Goal: Information Seeking & Learning: Stay updated

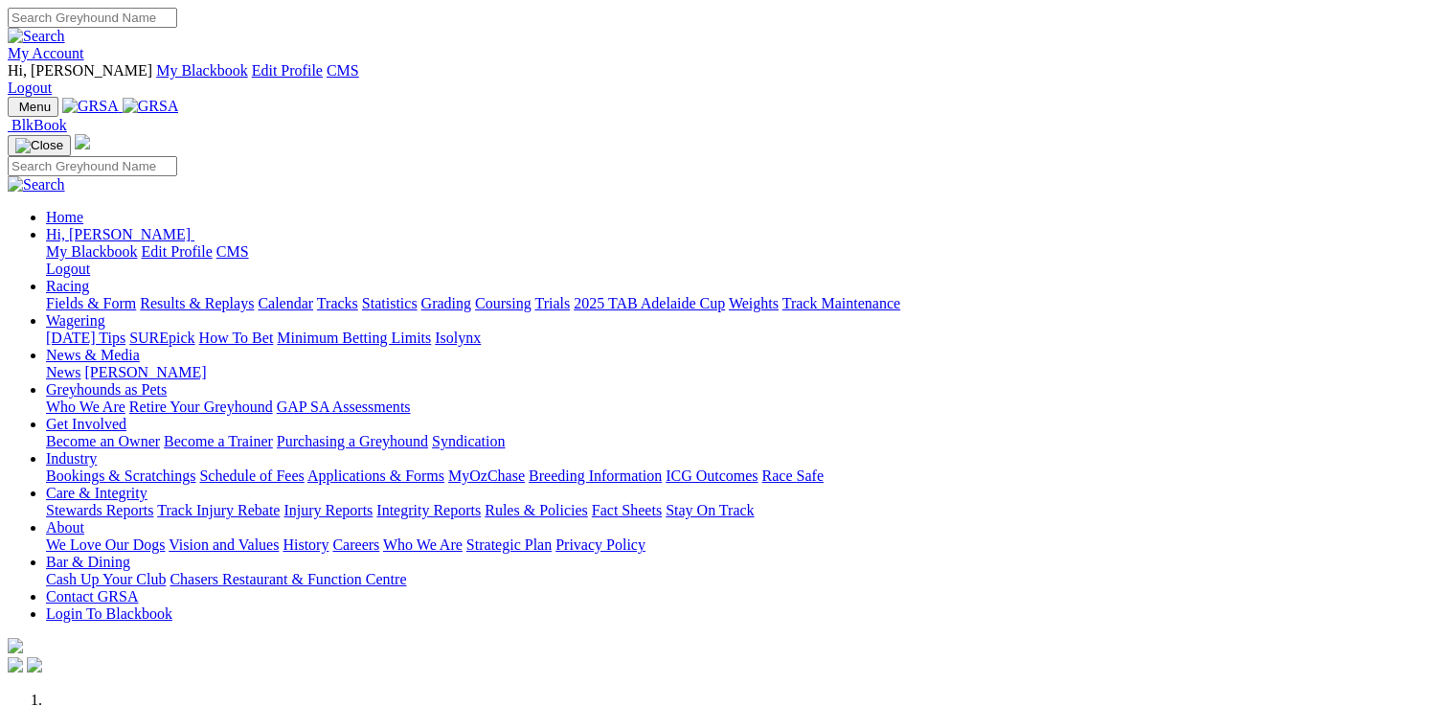
click at [140, 347] on link "News & Media" at bounding box center [93, 355] width 94 height 16
click at [206, 364] on link "[PERSON_NAME]" at bounding box center [145, 372] width 122 height 16
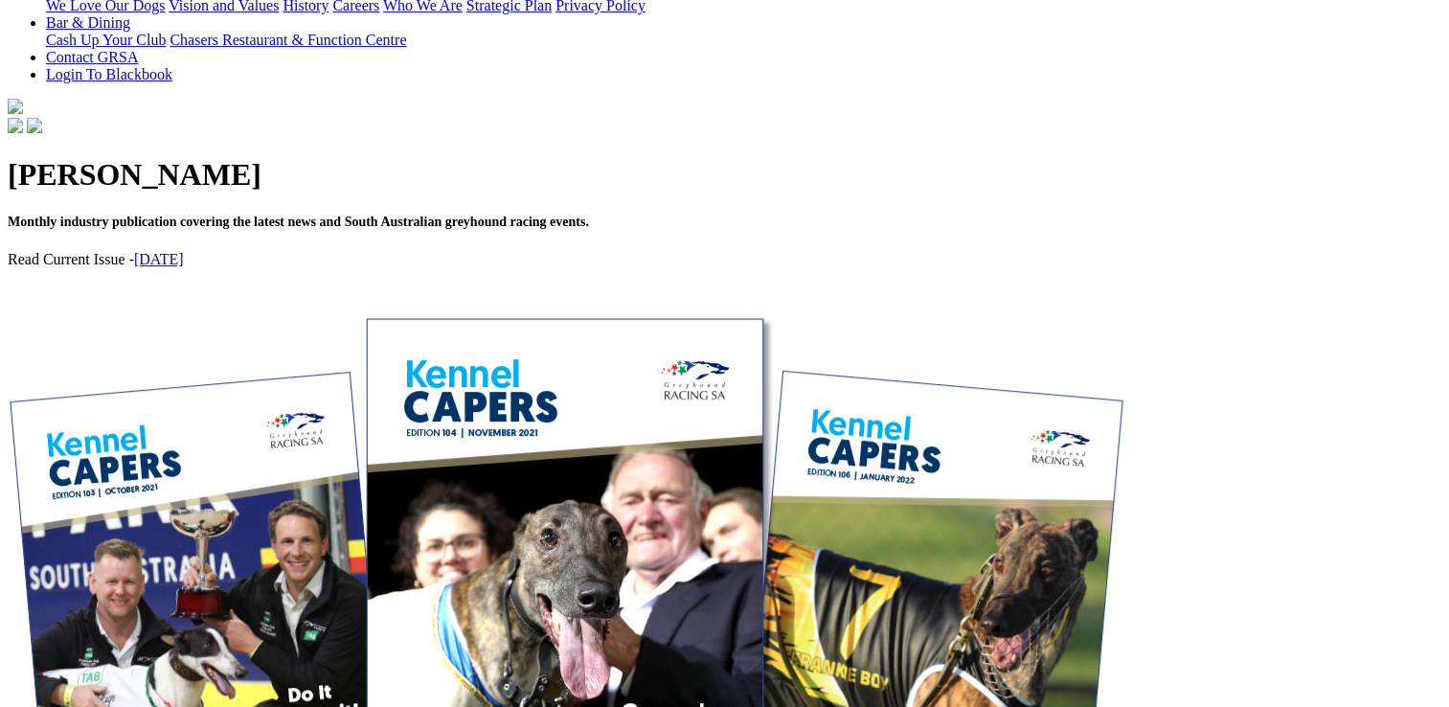
scroll to position [575, 0]
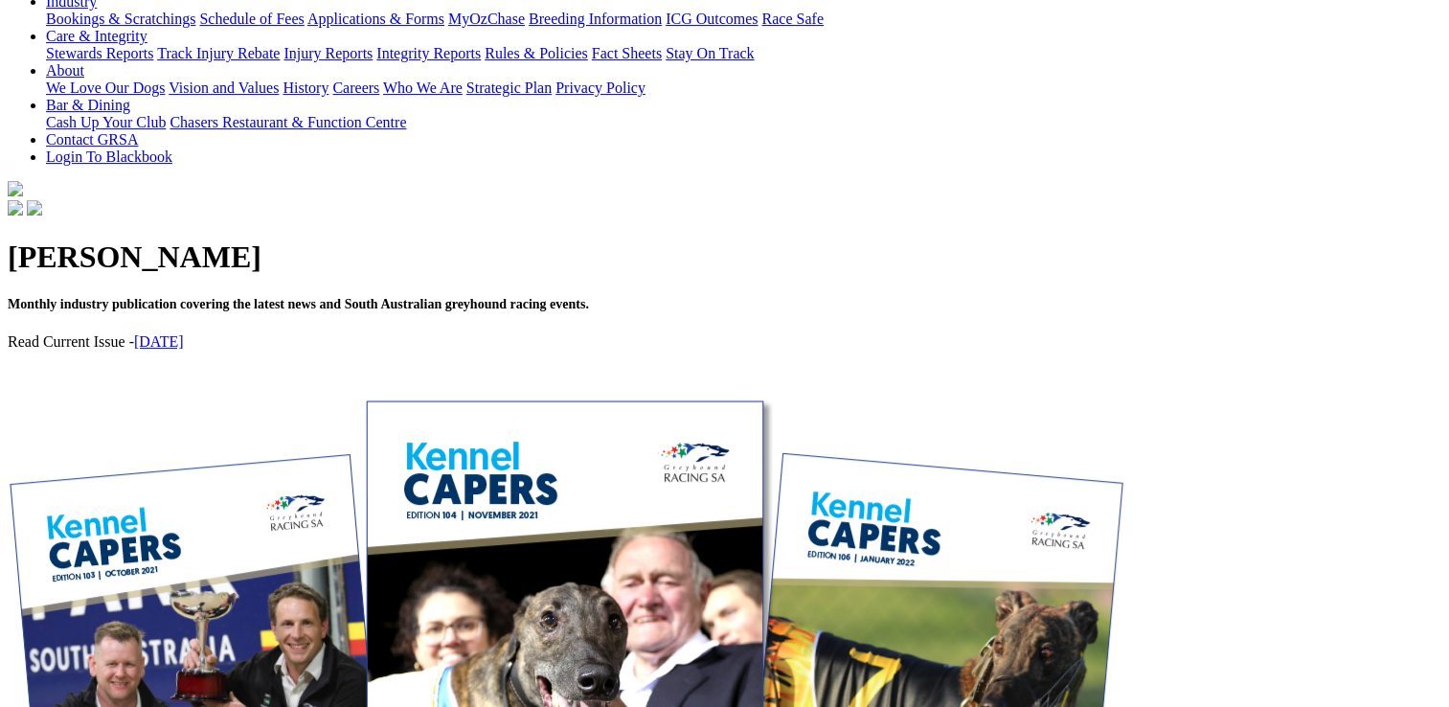
scroll to position [575, 0]
